Goal: Browse casually

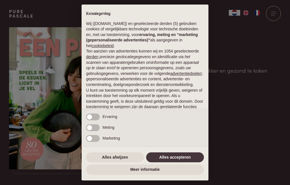
click at [120, 156] on button "Alles afwijzen" at bounding box center [115, 157] width 58 height 10
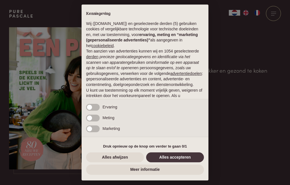
scroll to position [39, 0]
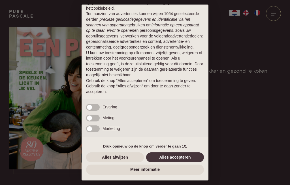
click at [123, 161] on button "Alles afwijzen" at bounding box center [115, 157] width 58 height 10
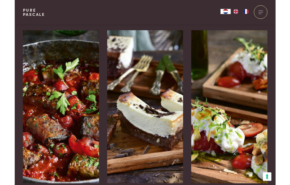
scroll to position [887, 0]
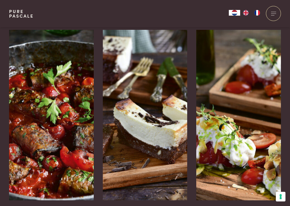
click at [38, 185] on div "Aubergine-gehaktrolletjes in tomatensaus" at bounding box center [51, 200] width 85 height 0
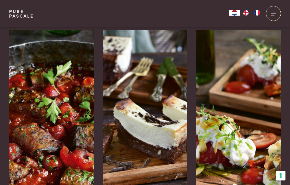
click at [139, 121] on img at bounding box center [145, 115] width 85 height 170
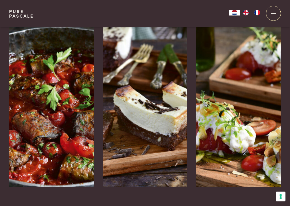
scroll to position [902, 0]
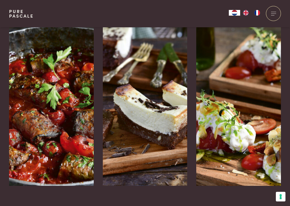
click at [260, 126] on img at bounding box center [239, 100] width 85 height 170
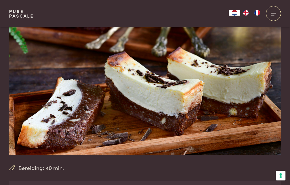
scroll to position [32, 0]
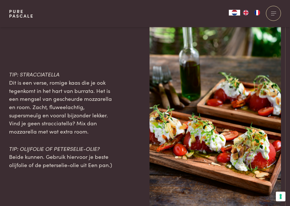
scroll to position [797, 0]
click at [275, 17] on div at bounding box center [273, 13] width 15 height 15
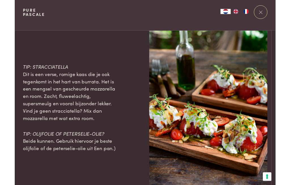
scroll to position [0, 0]
